Goal: Transaction & Acquisition: Purchase product/service

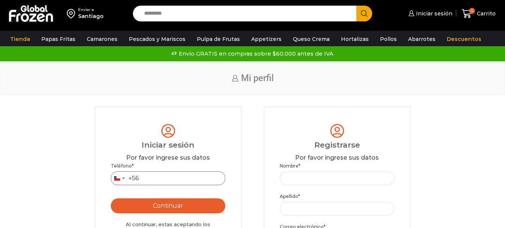
drag, startPoint x: 0, startPoint y: 0, endPoint x: 156, endPoint y: 179, distance: 237.1
click at [156, 179] on input "Teléfono *" at bounding box center [168, 178] width 115 height 14
type input "*********"
click at [171, 213] on button "Continuar" at bounding box center [168, 205] width 115 height 15
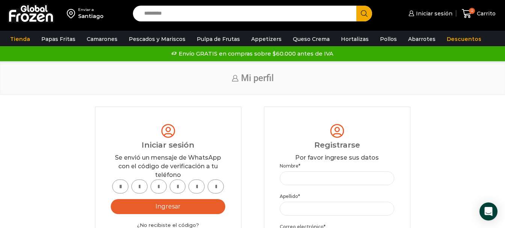
click at [125, 186] on input "text" at bounding box center [120, 186] width 16 height 14
type input "*"
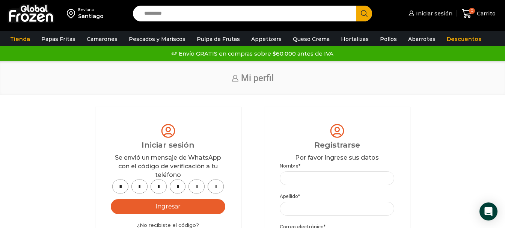
type input "*"
click at [176, 206] on button "Ingresar" at bounding box center [168, 206] width 115 height 15
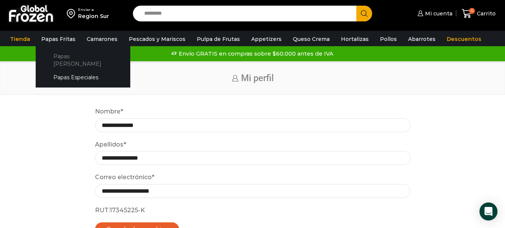
click at [61, 56] on link "Papas [PERSON_NAME]" at bounding box center [83, 59] width 80 height 21
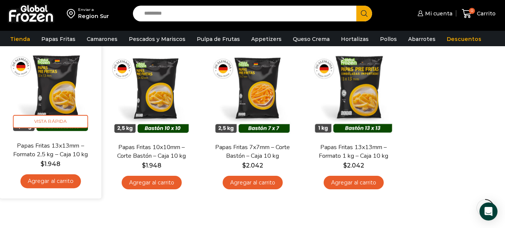
scroll to position [113, 0]
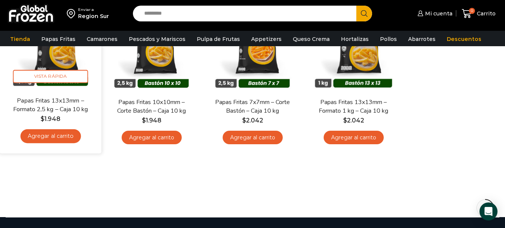
click at [56, 136] on link "Agregar al carrito" at bounding box center [50, 136] width 60 height 14
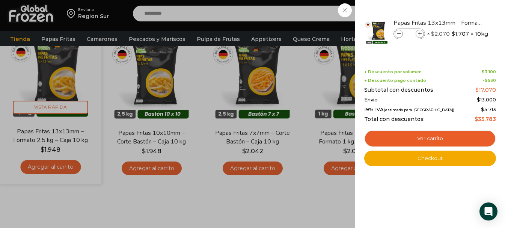
scroll to position [38, 0]
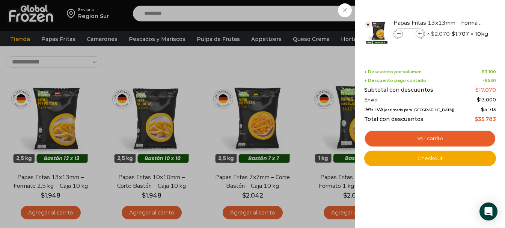
click at [460, 23] on div "1 Carrito 1 1 Shopping Cart *" at bounding box center [479, 14] width 38 height 18
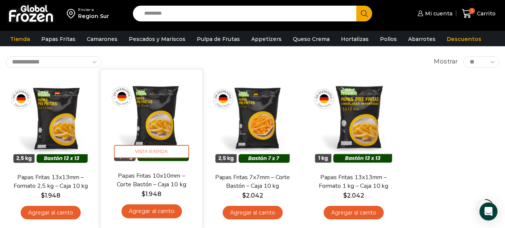
click at [163, 122] on img at bounding box center [151, 120] width 90 height 90
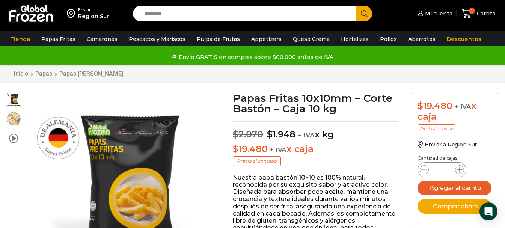
click at [461, 170] on icon at bounding box center [459, 170] width 6 height 6
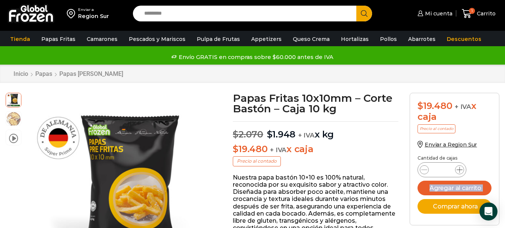
click at [461, 170] on icon at bounding box center [459, 170] width 6 height 6
type input "*"
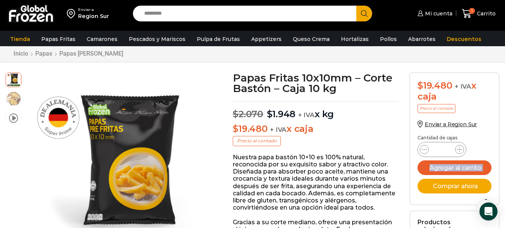
scroll to position [75, 0]
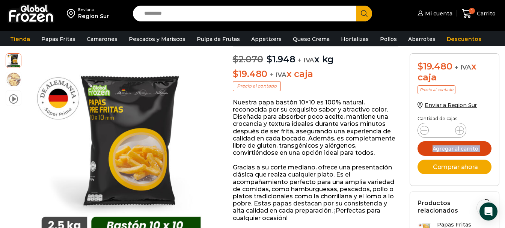
click at [456, 146] on button "Agregar al carrito" at bounding box center [454, 148] width 74 height 15
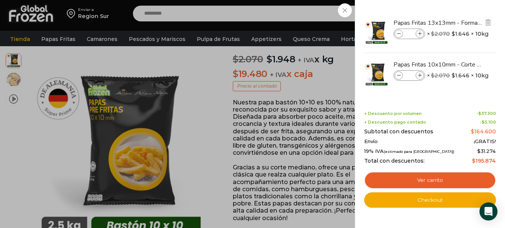
click at [420, 33] on icon at bounding box center [420, 34] width 4 height 4
click at [419, 33] on icon at bounding box center [420, 34] width 4 height 4
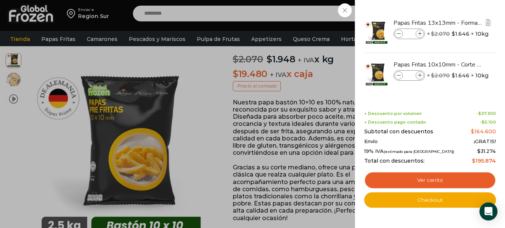
click at [419, 33] on icon at bounding box center [420, 34] width 4 height 4
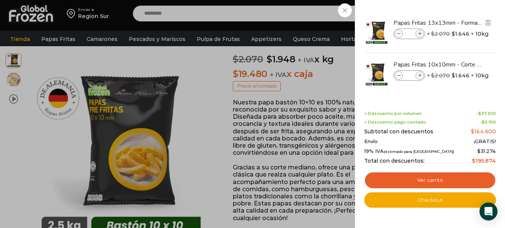
click at [419, 33] on icon at bounding box center [420, 34] width 4 height 4
click at [420, 33] on icon at bounding box center [420, 34] width 4 height 4
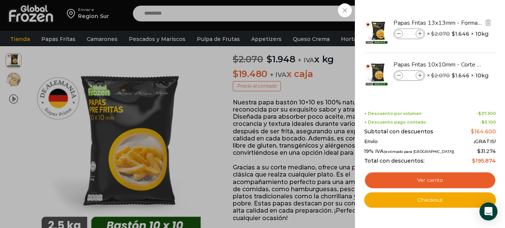
type input "**"
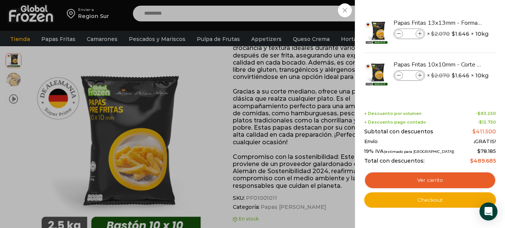
scroll to position [113, 0]
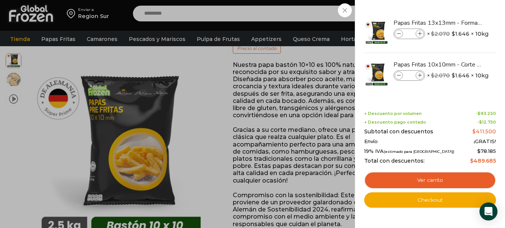
click at [460, 23] on div "25 Carrito 25 25 Shopping Cart" at bounding box center [479, 14] width 38 height 18
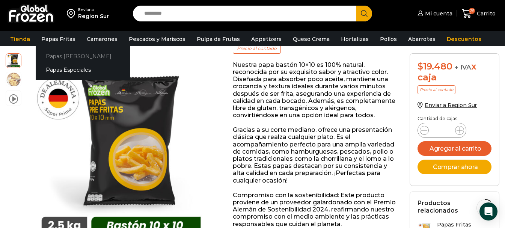
click at [56, 56] on link "Papas [PERSON_NAME]" at bounding box center [83, 56] width 95 height 14
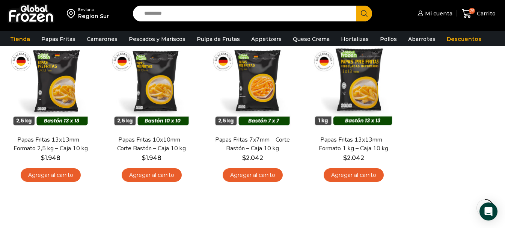
scroll to position [38, 0]
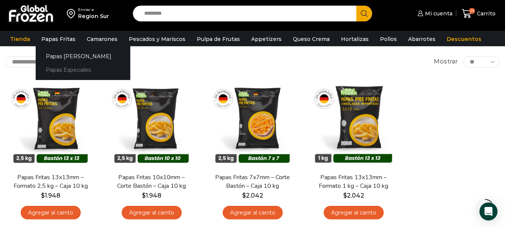
click at [58, 69] on link "Papas Especiales" at bounding box center [83, 70] width 95 height 14
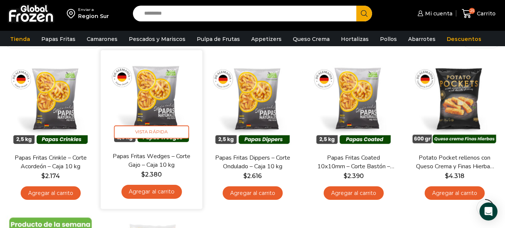
scroll to position [75, 0]
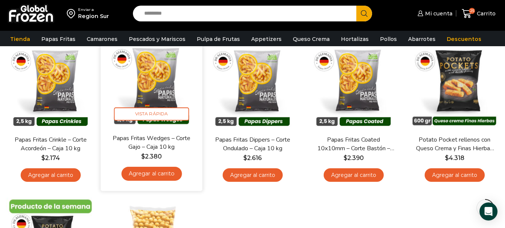
click at [154, 176] on link "Agregar al carrito" at bounding box center [151, 174] width 60 height 14
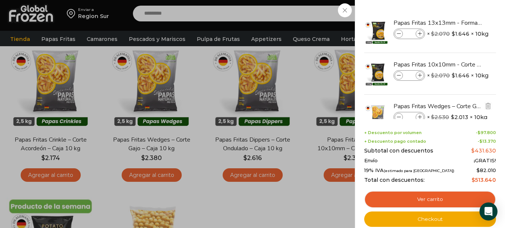
click at [419, 116] on icon at bounding box center [420, 117] width 4 height 4
type input "*"
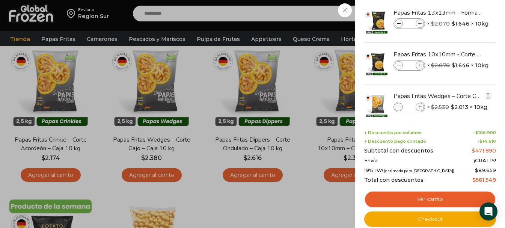
scroll to position [0, 0]
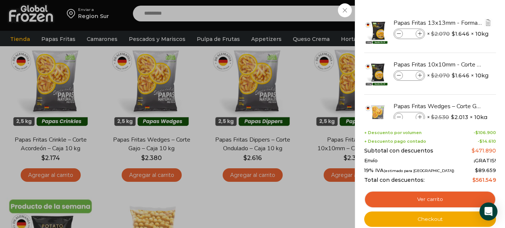
click at [399, 33] on icon at bounding box center [399, 34] width 4 height 4
type input "**"
click at [460, 23] on div "27 [GEOGRAPHIC_DATA] 27 27 Shopping Cart" at bounding box center [479, 14] width 38 height 18
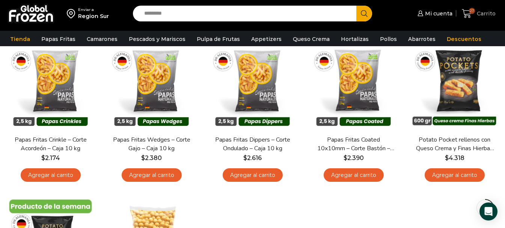
click at [481, 12] on span "Carrito" at bounding box center [485, 14] width 21 height 8
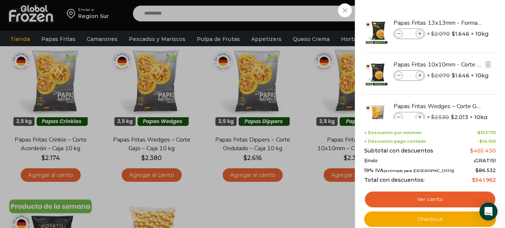
click at [397, 75] on icon at bounding box center [399, 76] width 4 height 4
type input "*"
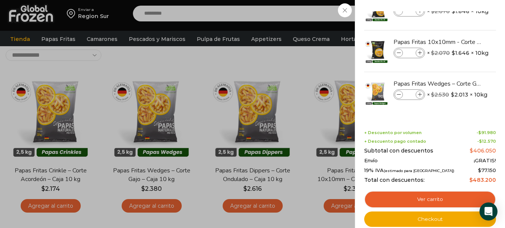
scroll to position [38, 0]
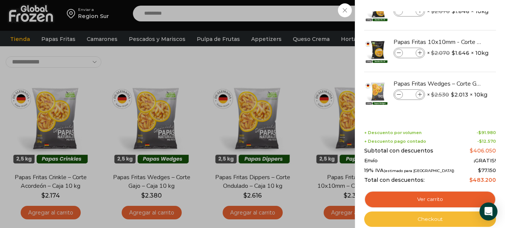
click at [432, 219] on link "Checkout" at bounding box center [430, 219] width 132 height 16
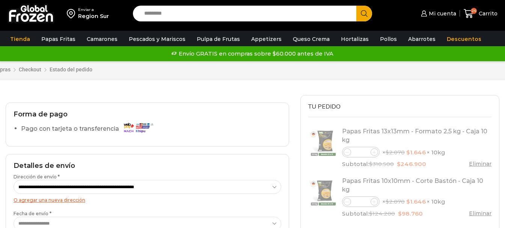
select select "*"
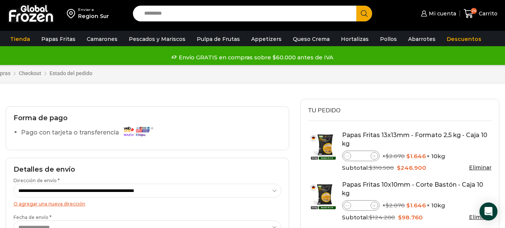
scroll to position [38, 0]
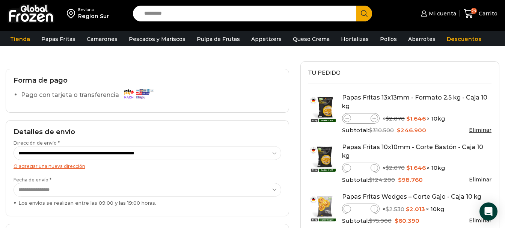
click at [374, 166] on icon at bounding box center [373, 167] width 3 height 3
type input "*"
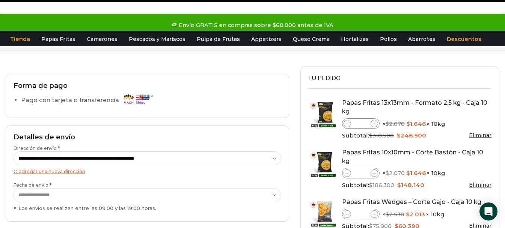
scroll to position [0, 0]
